Goal: Download file/media: Obtain a digital file from the website

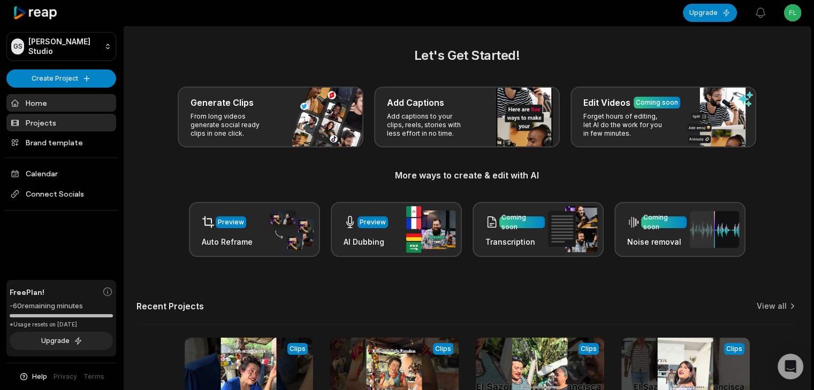
click at [57, 117] on link "Projects" at bounding box center [61, 123] width 110 height 18
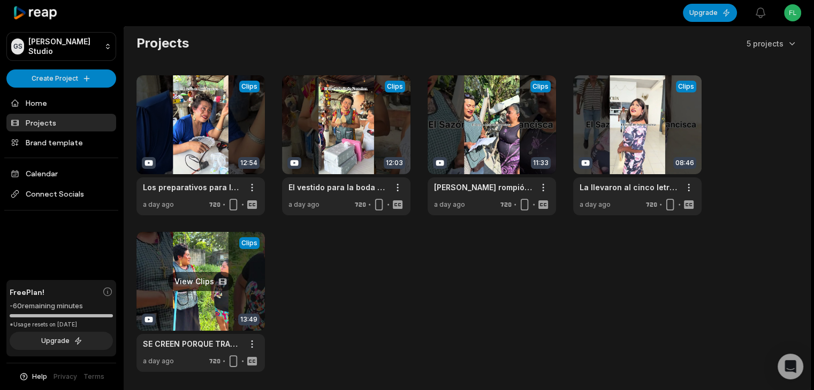
click at [197, 274] on link at bounding box center [200, 302] width 128 height 140
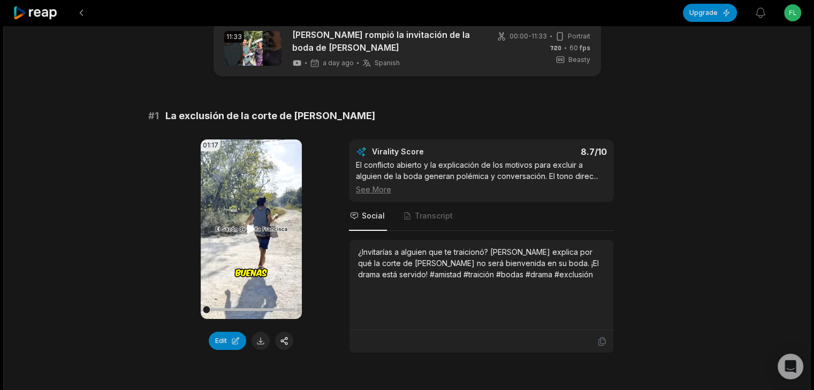
scroll to position [53, 0]
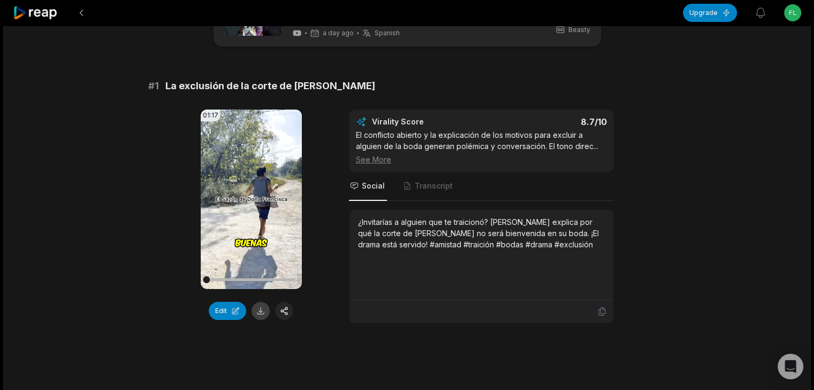
click at [259, 313] on button at bounding box center [260, 311] width 18 height 18
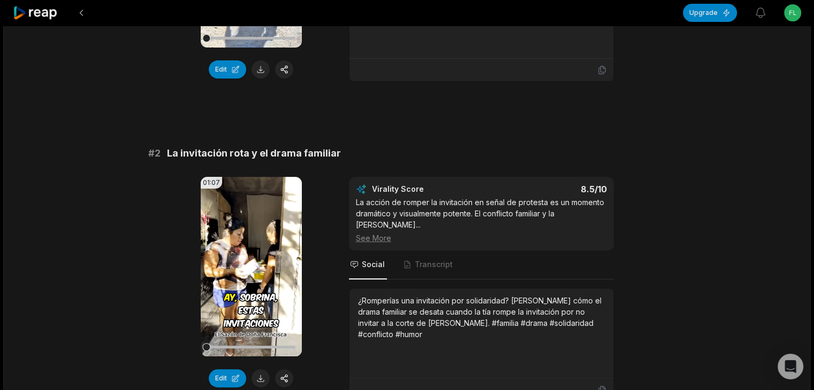
scroll to position [374, 0]
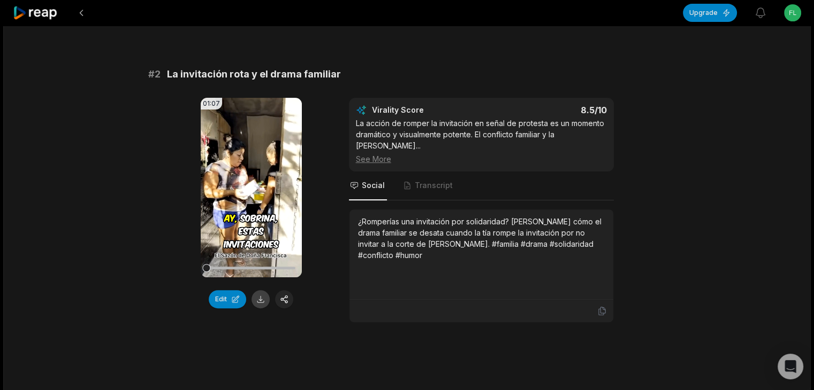
click at [259, 297] on button at bounding box center [260, 299] width 18 height 18
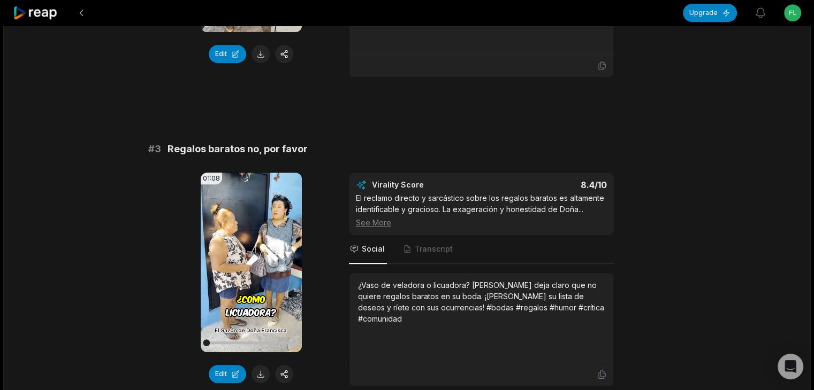
scroll to position [642, 0]
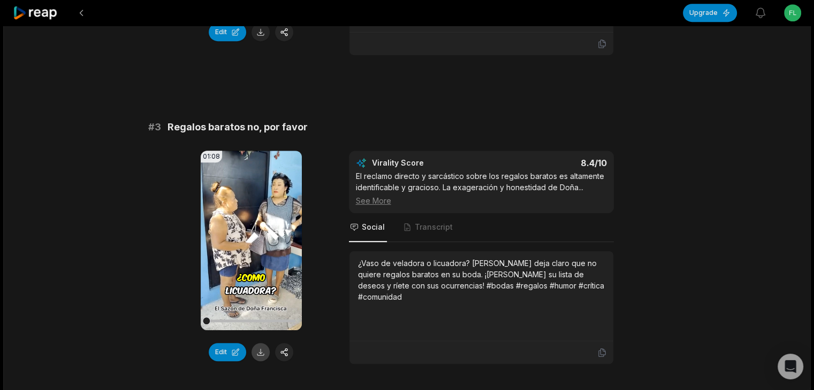
click at [258, 343] on button at bounding box center [260, 352] width 18 height 18
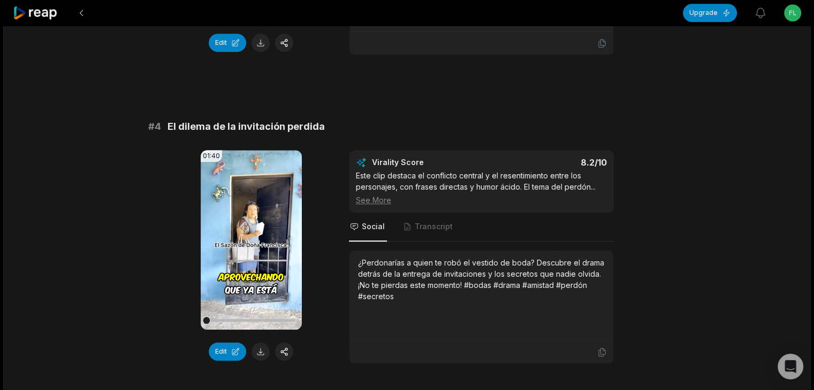
scroll to position [963, 0]
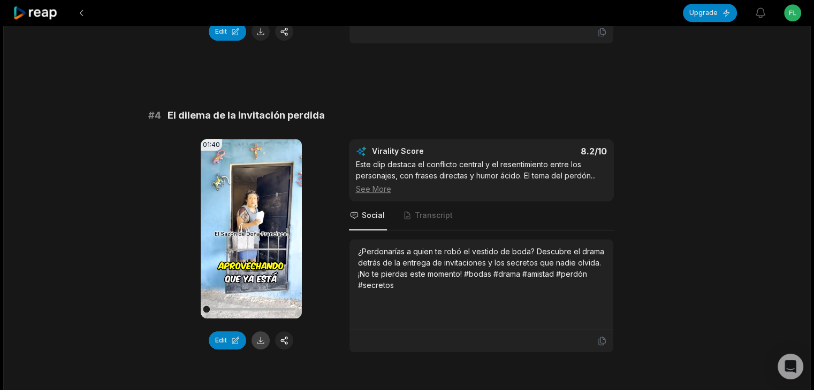
click at [258, 332] on button at bounding box center [260, 341] width 18 height 18
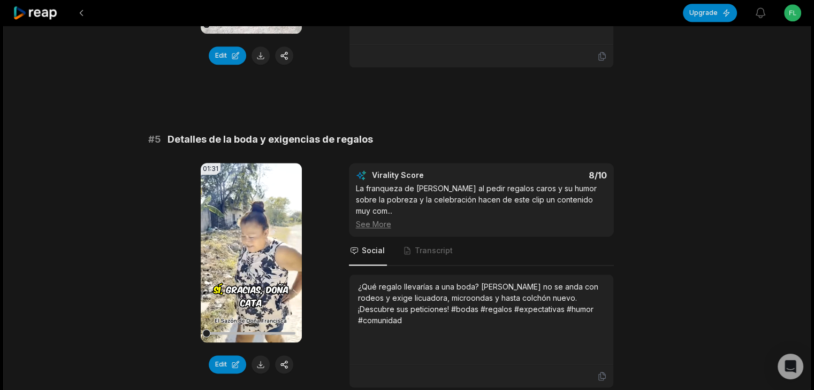
scroll to position [1284, 0]
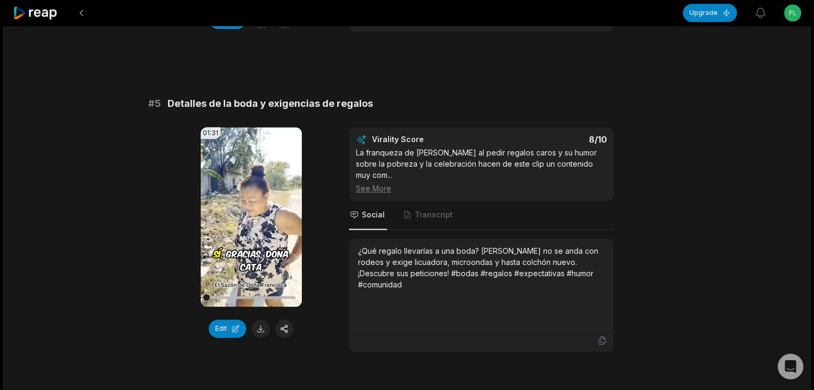
click at [257, 320] on button at bounding box center [260, 329] width 18 height 18
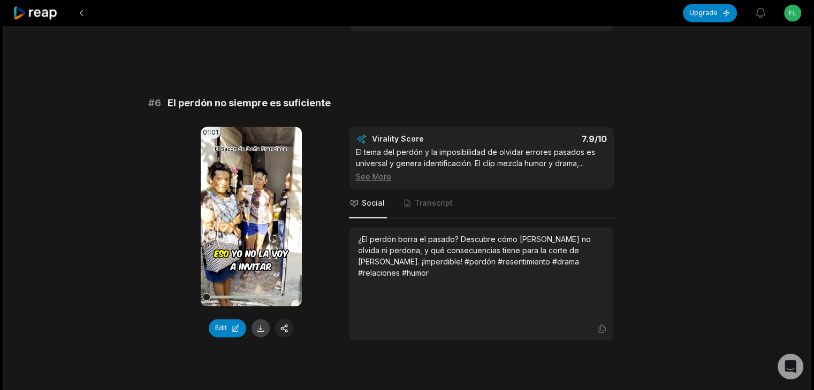
click at [258, 319] on button at bounding box center [260, 328] width 18 height 18
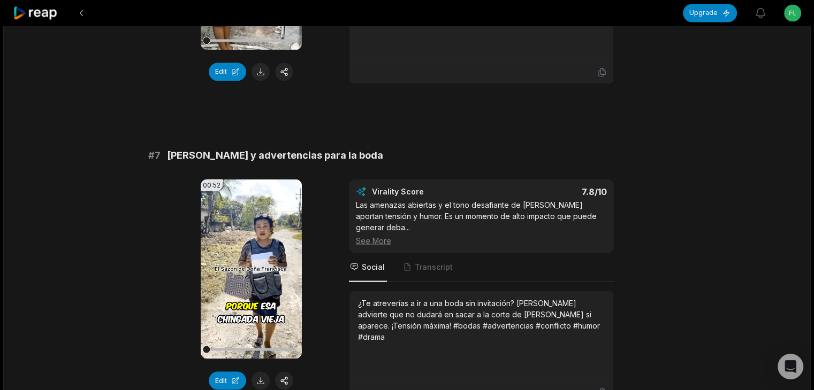
scroll to position [1872, 0]
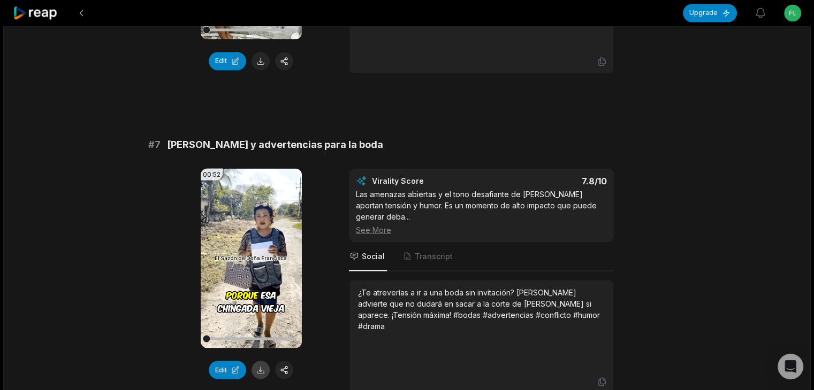
click at [263, 361] on button at bounding box center [260, 370] width 18 height 18
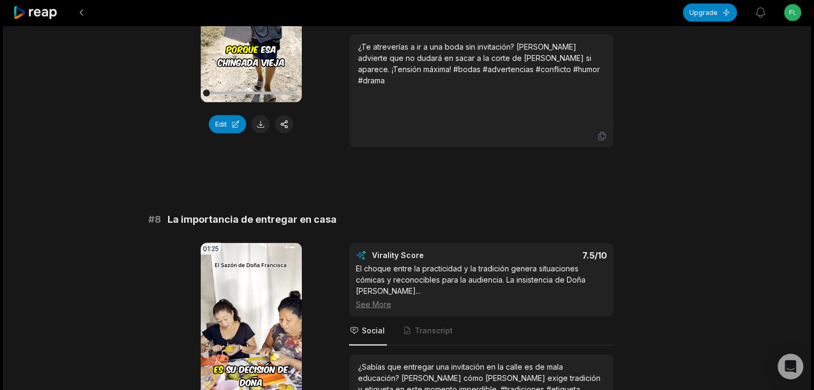
scroll to position [2193, 0]
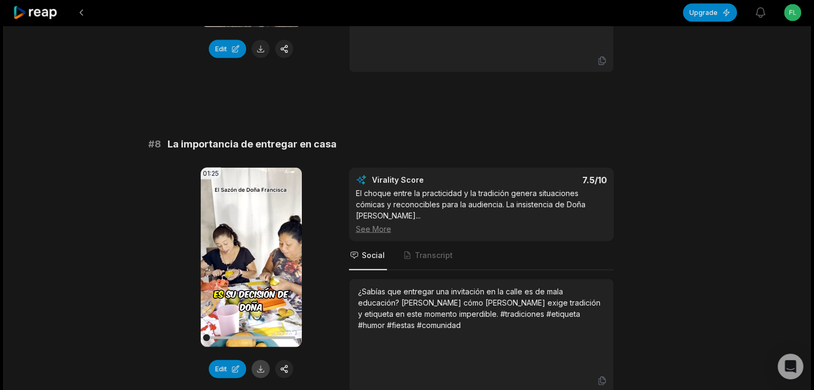
click at [257, 361] on button at bounding box center [260, 370] width 18 height 18
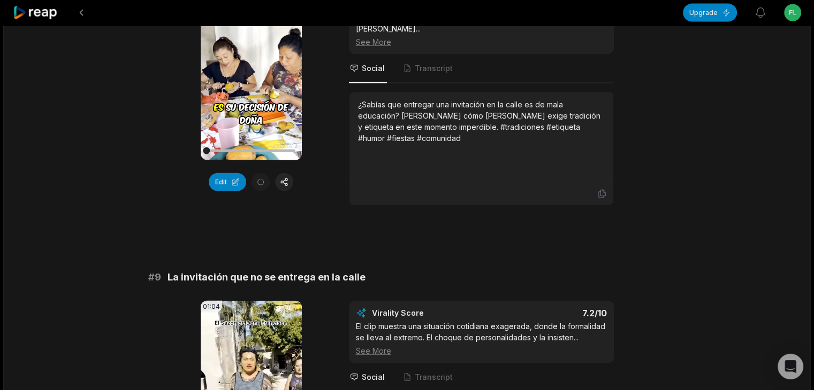
scroll to position [2514, 0]
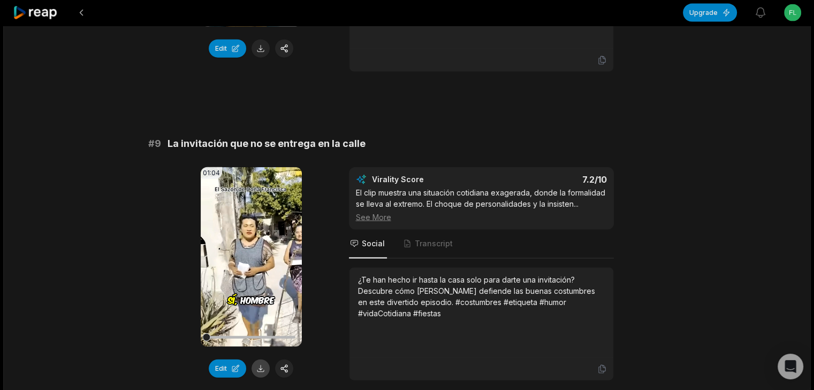
click at [262, 360] on button at bounding box center [260, 369] width 18 height 18
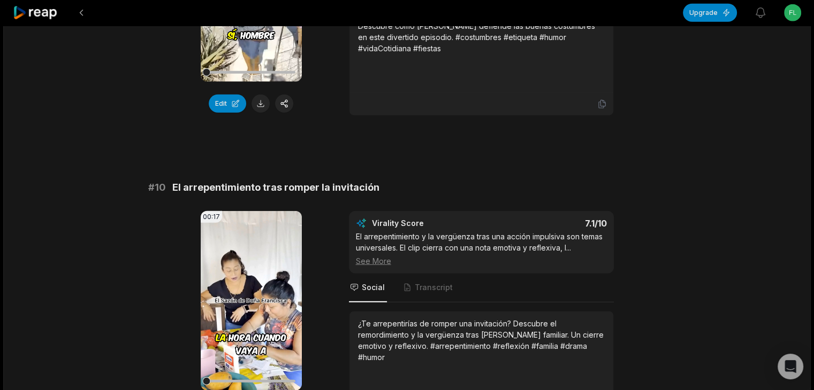
scroll to position [2782, 0]
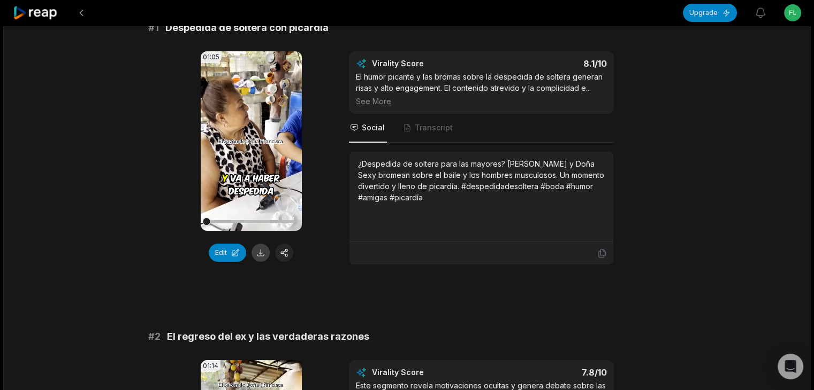
click at [257, 249] on button at bounding box center [260, 253] width 18 height 18
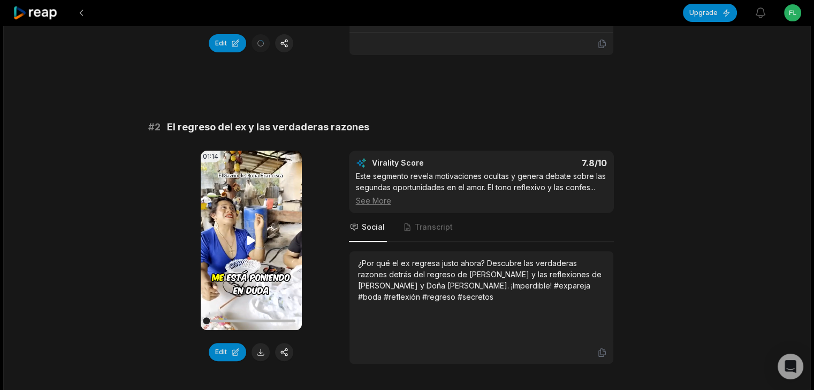
scroll to position [321, 0]
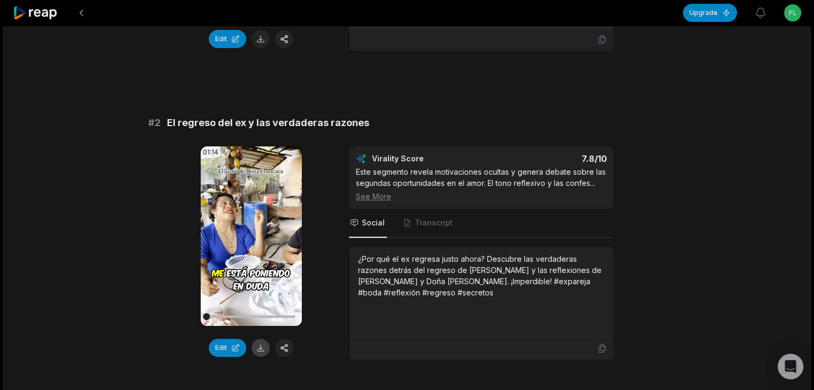
click at [258, 345] on button at bounding box center [260, 348] width 18 height 18
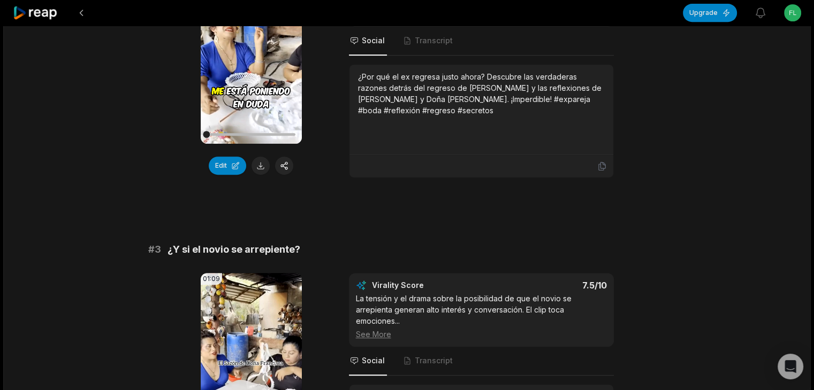
scroll to position [642, 0]
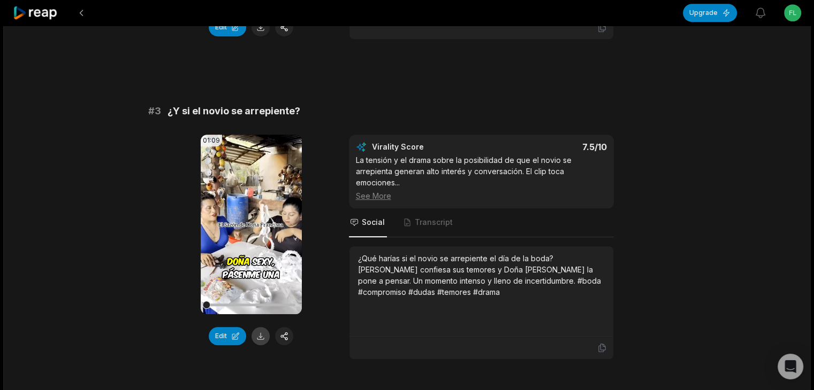
click at [256, 332] on button at bounding box center [260, 336] width 18 height 18
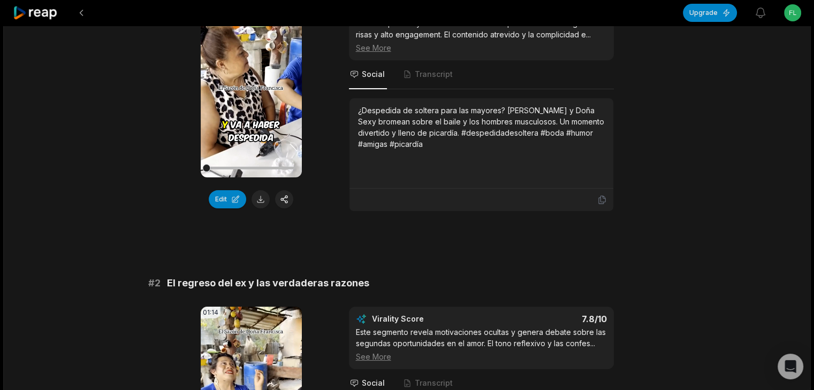
scroll to position [0, 0]
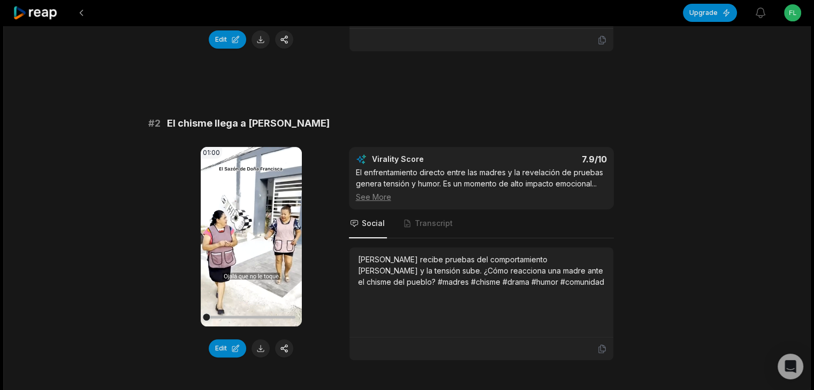
scroll to position [321, 0]
click at [255, 345] on button at bounding box center [260, 348] width 18 height 18
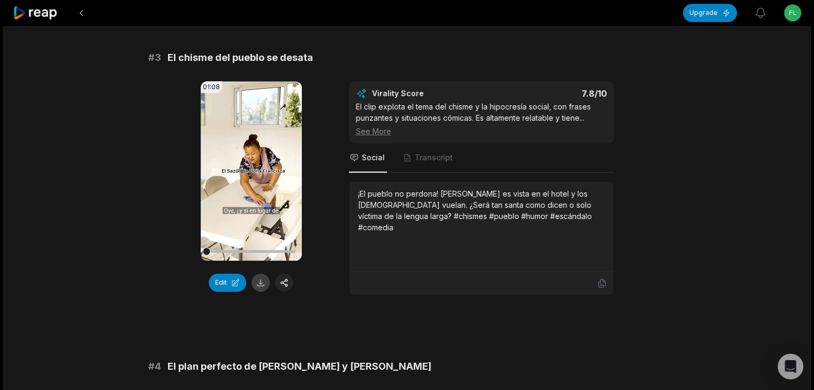
click at [263, 281] on button at bounding box center [260, 283] width 18 height 18
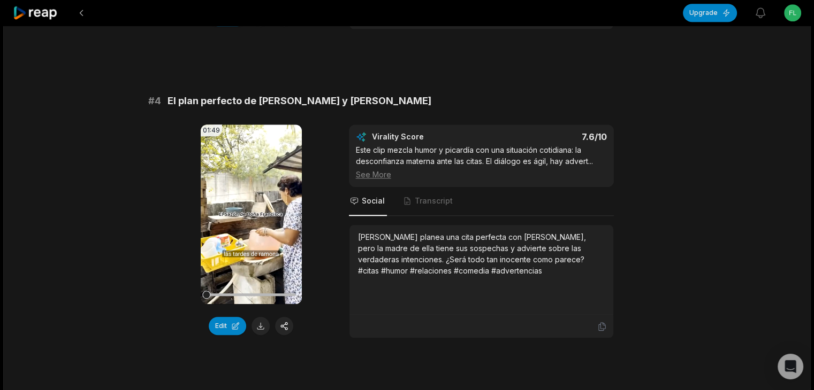
scroll to position [963, 0]
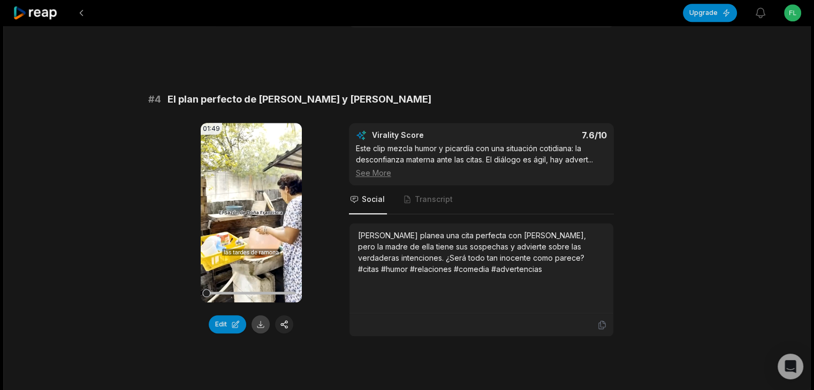
click at [259, 321] on button at bounding box center [260, 325] width 18 height 18
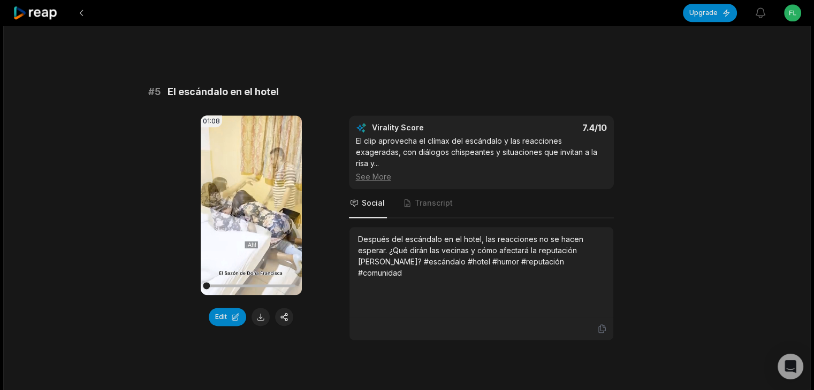
scroll to position [1284, 0]
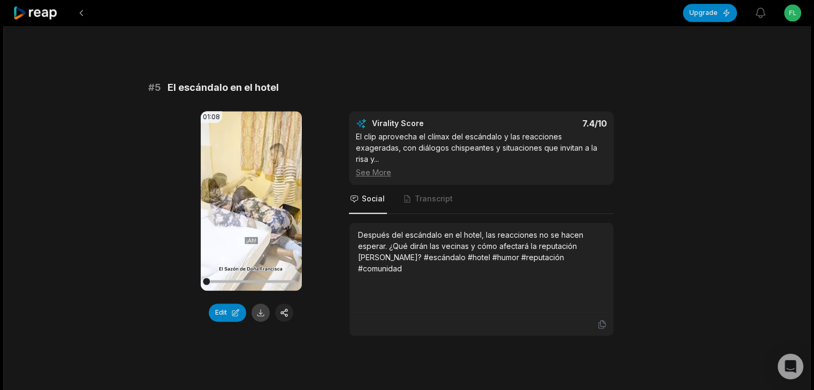
click at [258, 309] on button at bounding box center [260, 313] width 18 height 18
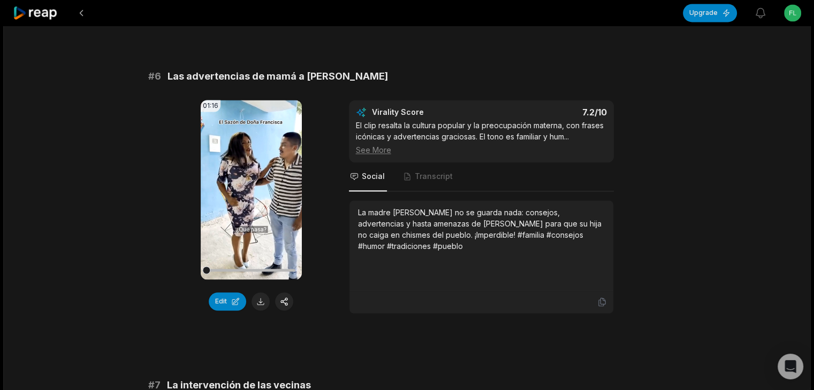
scroll to position [1658, 0]
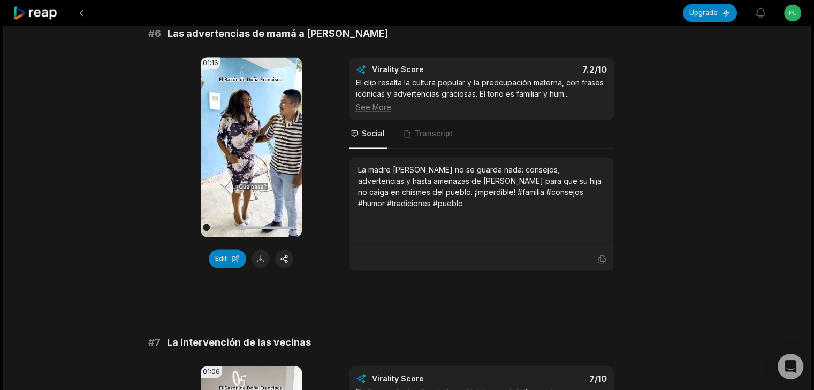
drag, startPoint x: 260, startPoint y: 242, endPoint x: 268, endPoint y: 241, distance: 8.0
click at [260, 250] on button at bounding box center [260, 259] width 18 height 18
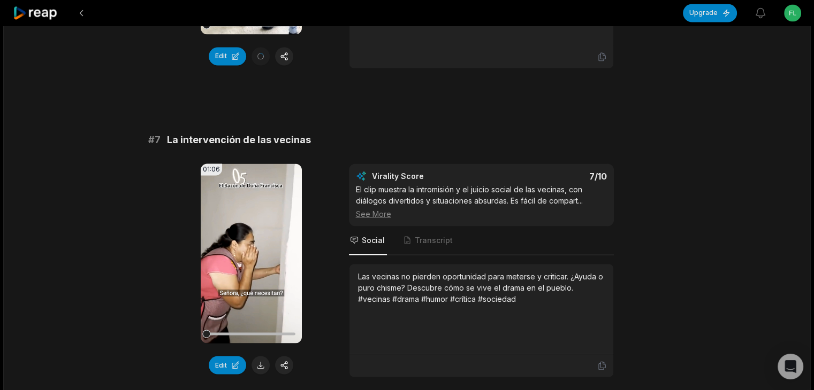
scroll to position [1872, 0]
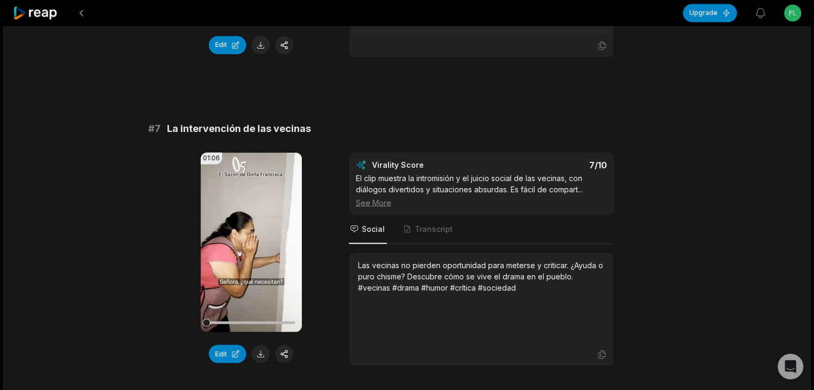
click at [252, 345] on button at bounding box center [260, 354] width 18 height 18
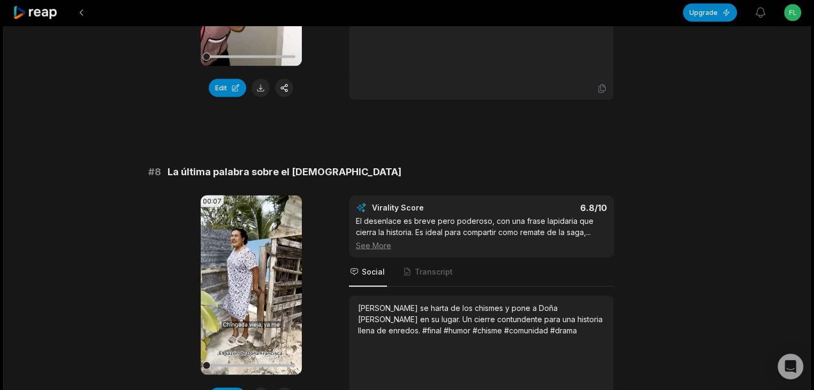
scroll to position [2140, 0]
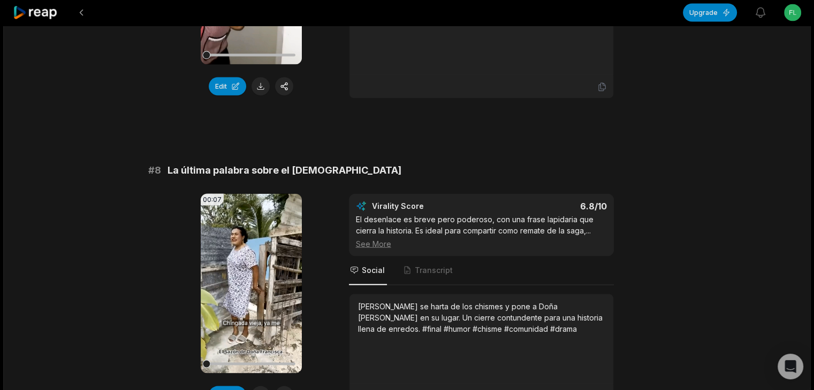
drag, startPoint x: 258, startPoint y: 372, endPoint x: 269, endPoint y: 362, distance: 15.1
click at [258, 387] on button at bounding box center [260, 396] width 18 height 18
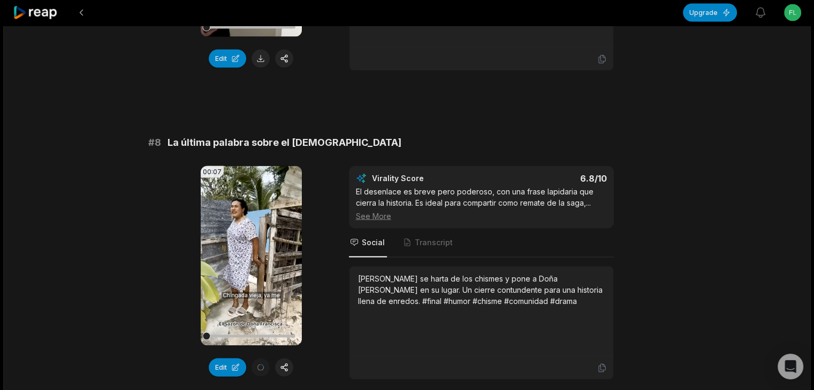
scroll to position [2221, 0]
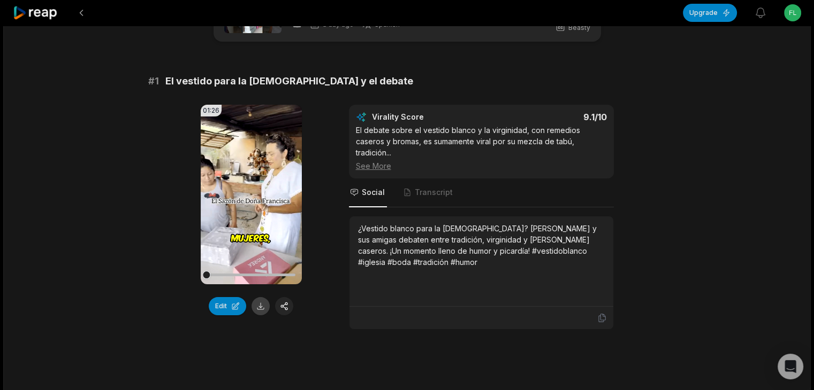
click at [257, 304] on button at bounding box center [260, 306] width 18 height 18
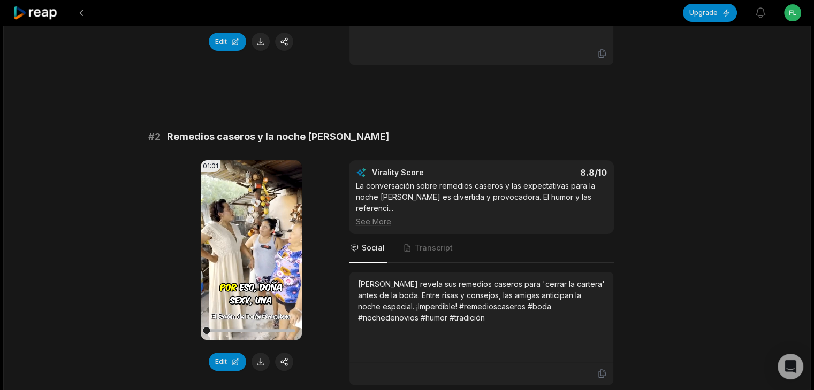
scroll to position [321, 0]
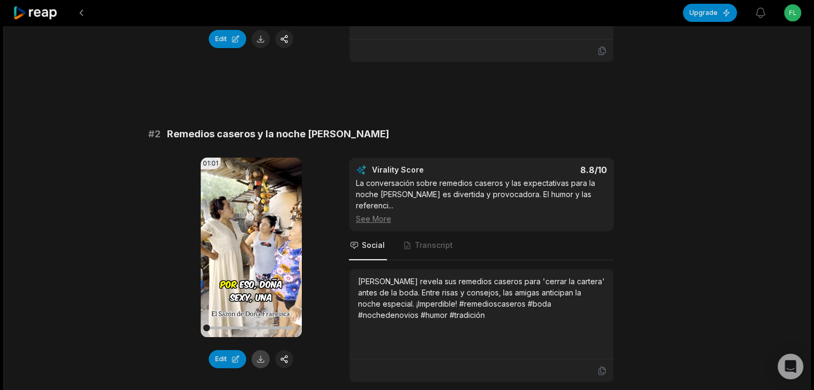
click at [261, 350] on button at bounding box center [260, 359] width 18 height 18
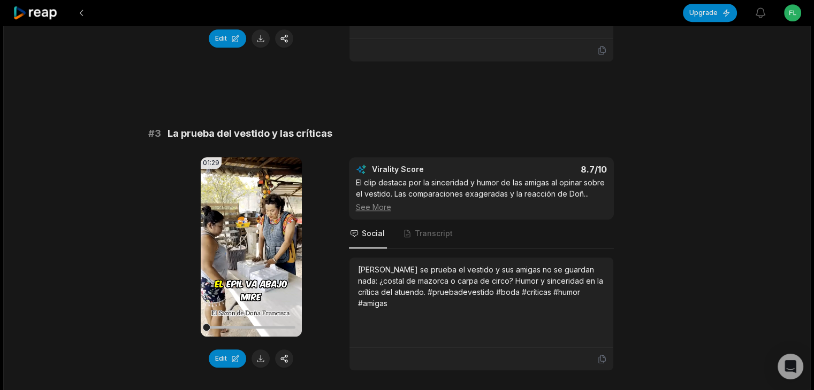
click at [258, 350] on button at bounding box center [260, 359] width 18 height 18
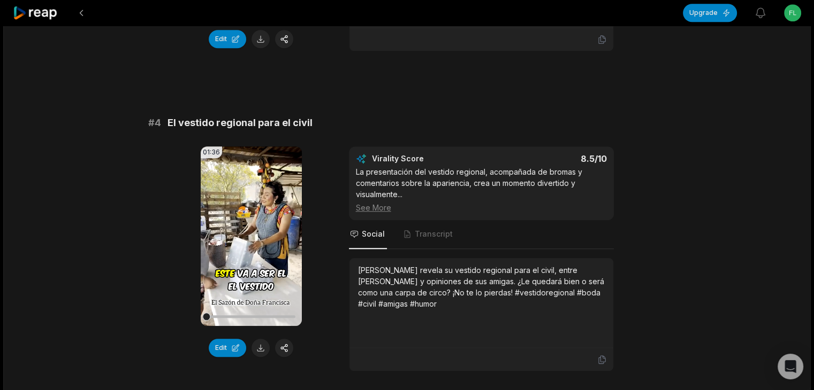
scroll to position [963, 0]
click at [253, 338] on button at bounding box center [260, 347] width 18 height 18
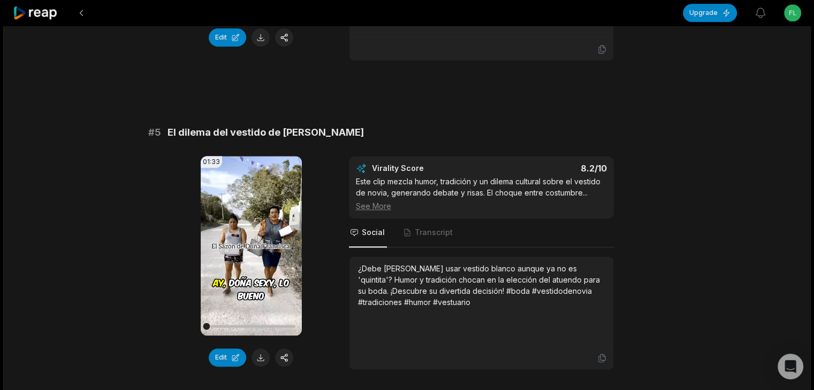
scroll to position [1284, 0]
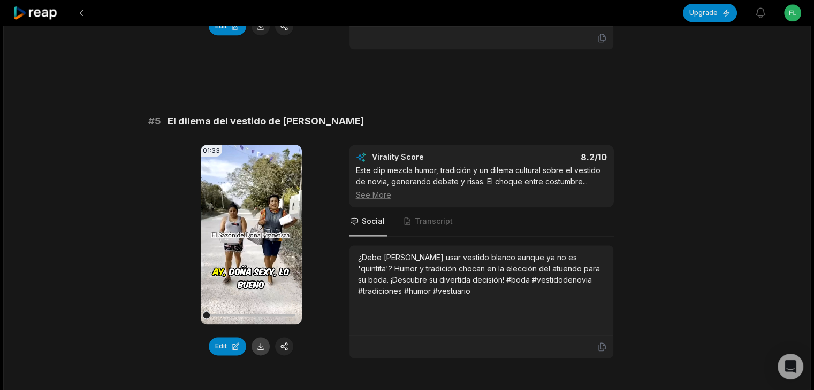
click at [252, 338] on button at bounding box center [260, 347] width 18 height 18
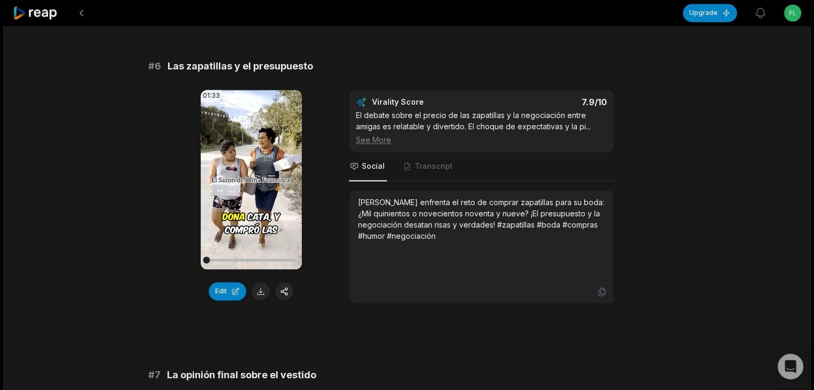
scroll to position [1658, 0]
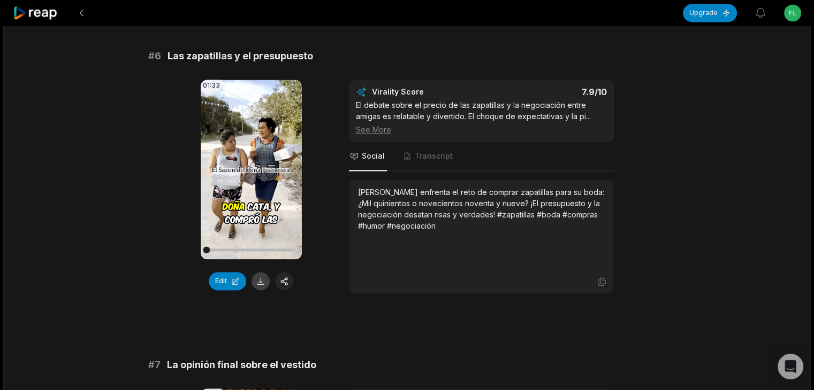
click at [262, 272] on button at bounding box center [260, 281] width 18 height 18
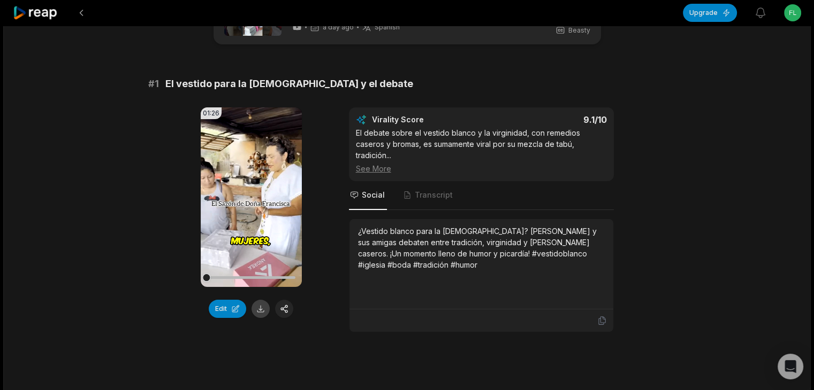
scroll to position [53, 0]
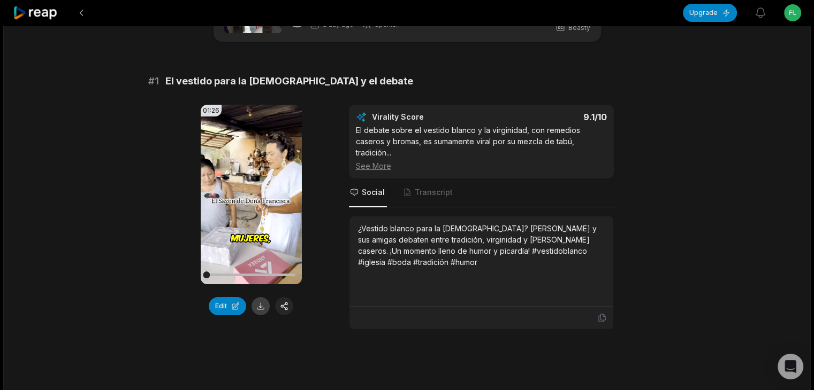
click at [262, 305] on button at bounding box center [260, 306] width 18 height 18
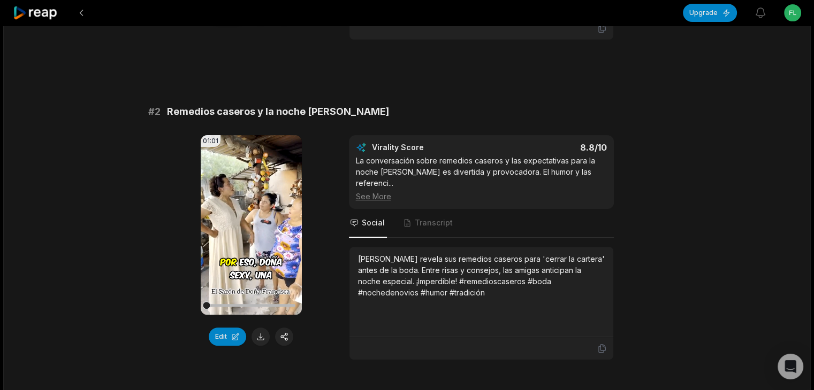
scroll to position [374, 0]
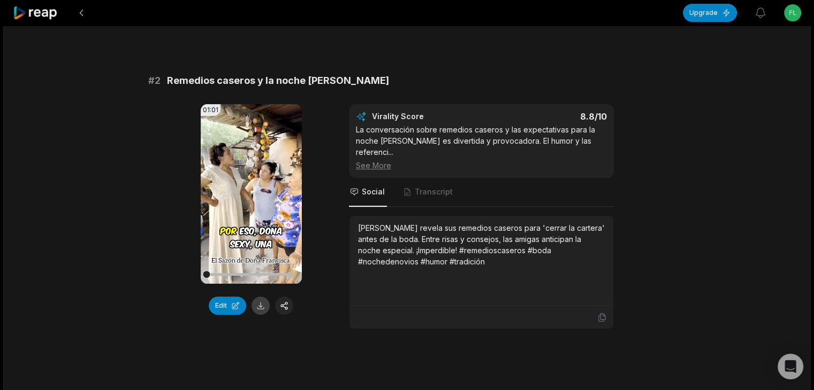
click at [256, 297] on button at bounding box center [260, 306] width 18 height 18
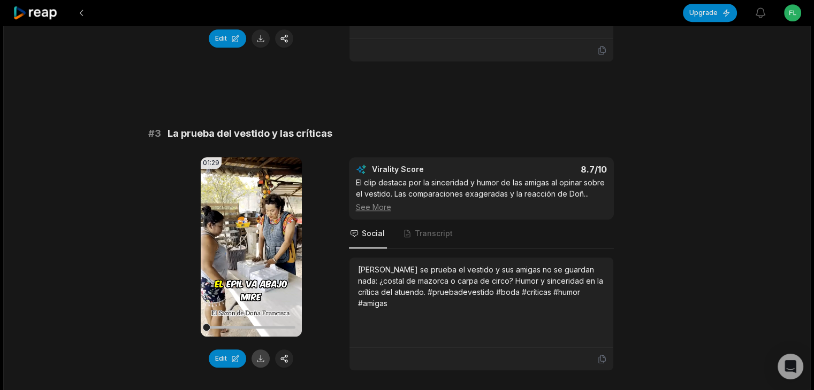
click at [259, 350] on button at bounding box center [260, 359] width 18 height 18
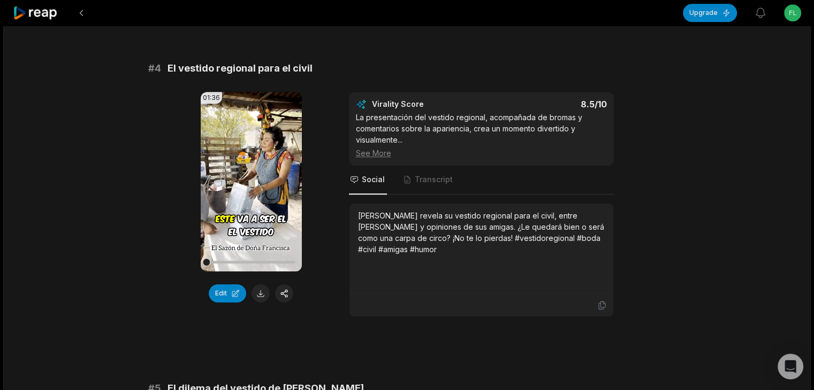
click at [262, 285] on button at bounding box center [260, 294] width 18 height 18
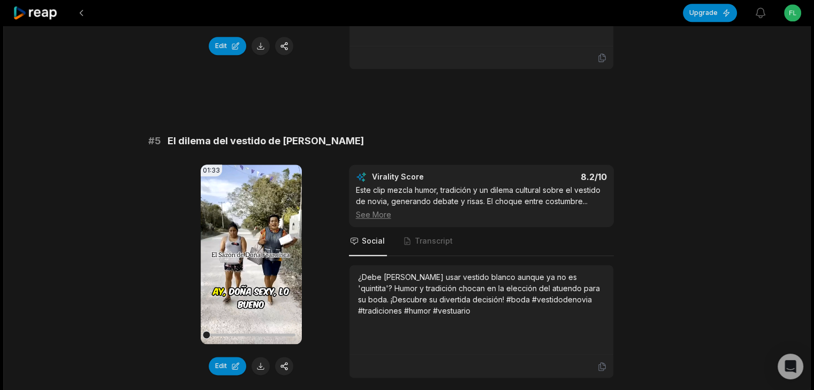
scroll to position [1284, 0]
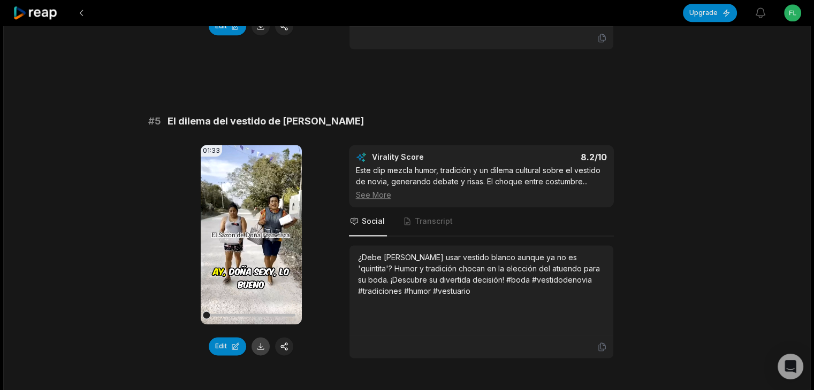
click at [258, 338] on button at bounding box center [260, 347] width 18 height 18
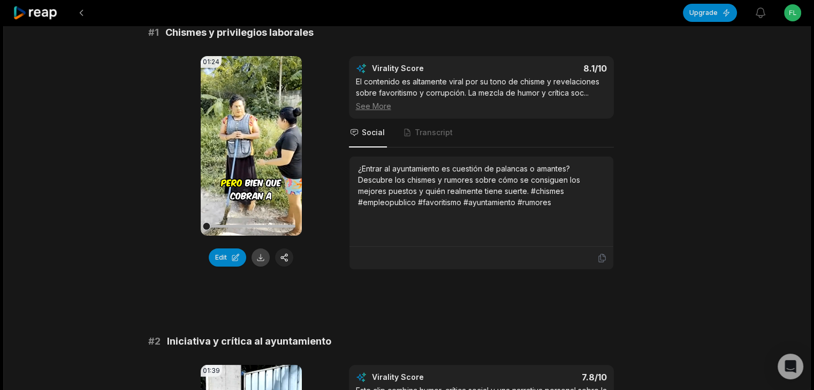
click at [258, 256] on button at bounding box center [260, 258] width 18 height 18
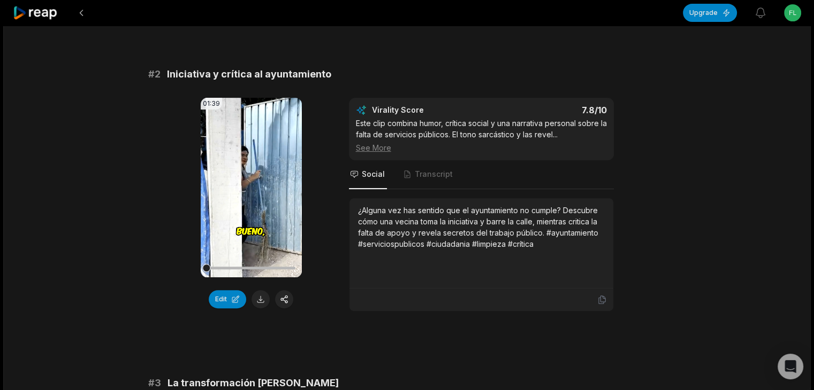
drag, startPoint x: 259, startPoint y: 296, endPoint x: 270, endPoint y: 292, distance: 11.0
click at [259, 296] on button at bounding box center [260, 299] width 18 height 18
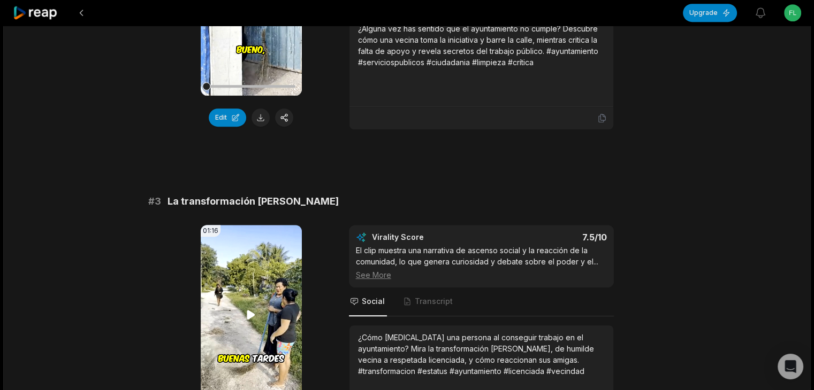
scroll to position [642, 0]
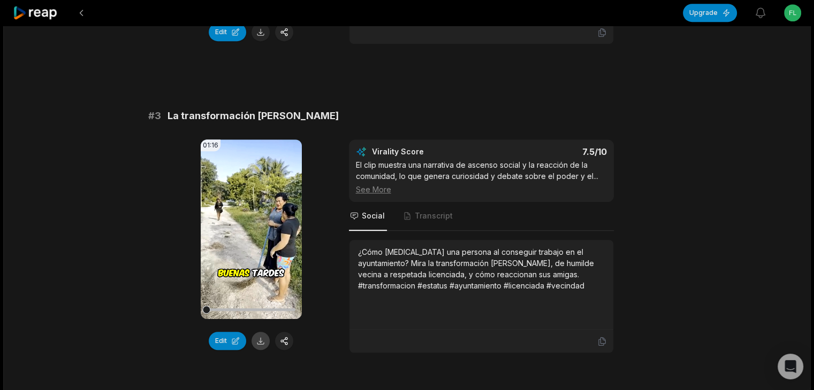
click at [256, 341] on button at bounding box center [260, 341] width 18 height 18
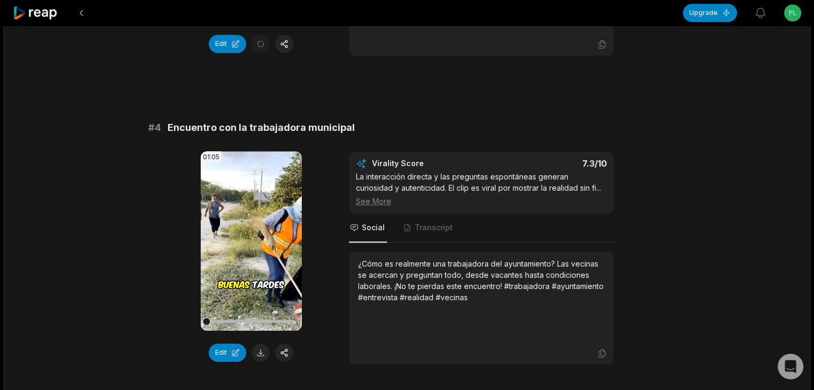
scroll to position [963, 0]
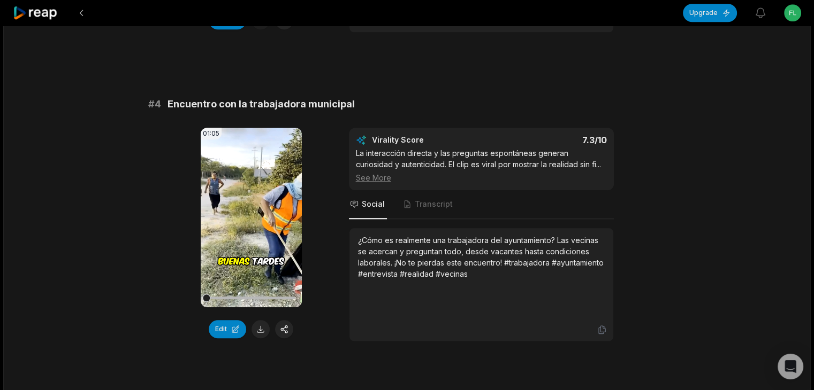
click at [257, 328] on button at bounding box center [260, 329] width 18 height 18
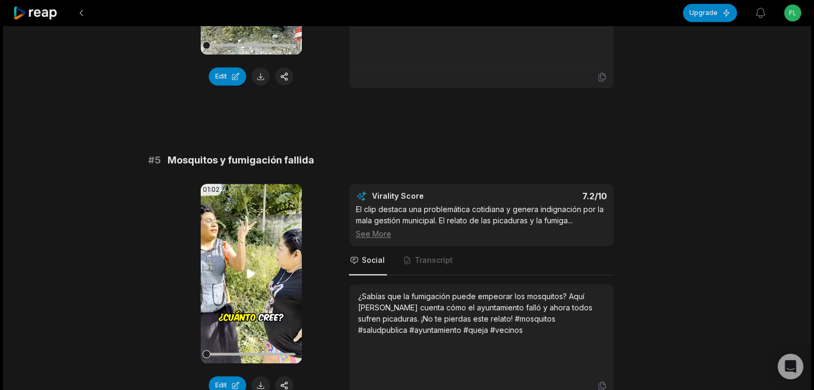
scroll to position [1230, 0]
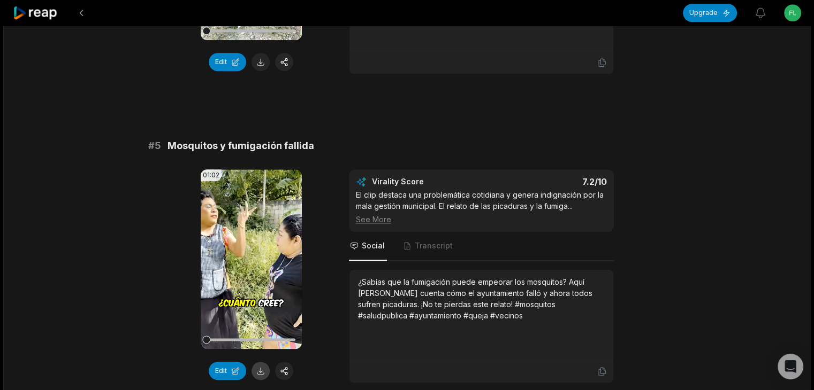
click at [263, 365] on button at bounding box center [260, 371] width 18 height 18
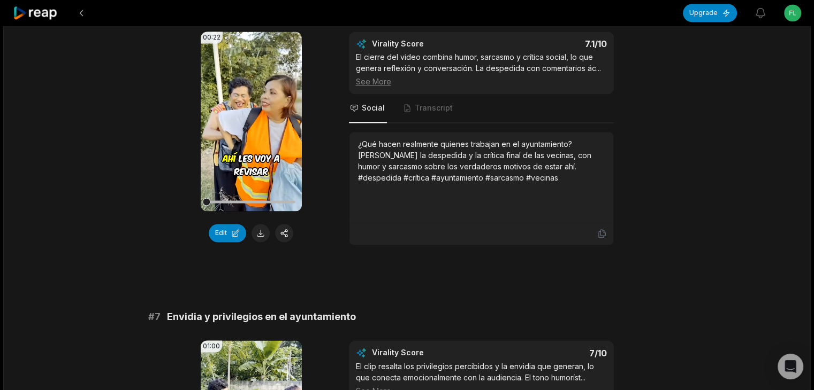
scroll to position [1712, 0]
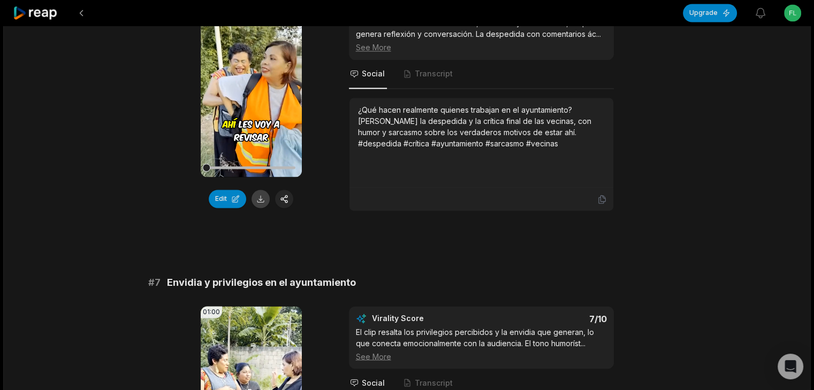
click at [261, 196] on button at bounding box center [260, 199] width 18 height 18
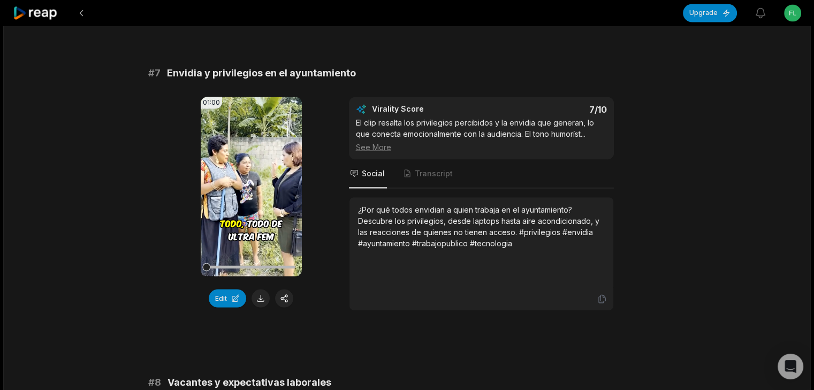
scroll to position [1926, 0]
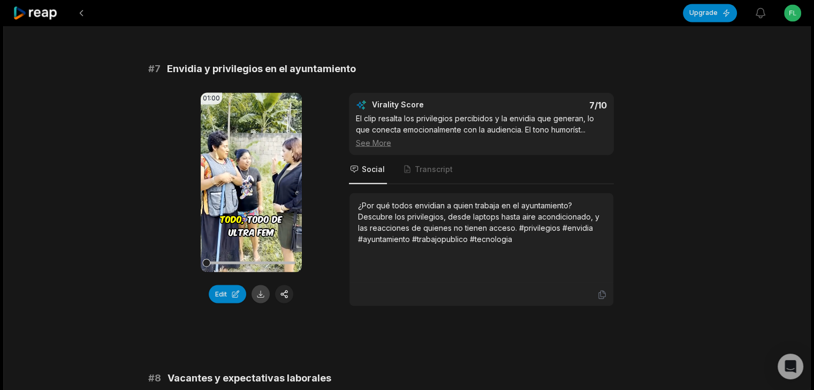
click at [257, 292] on button at bounding box center [260, 294] width 18 height 18
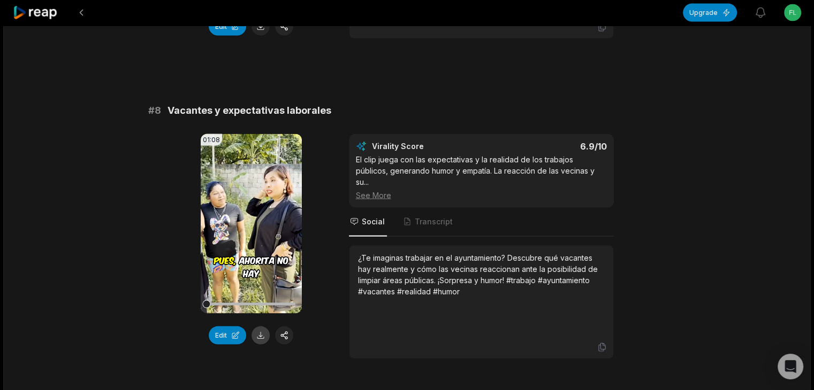
click at [257, 334] on button at bounding box center [260, 336] width 18 height 18
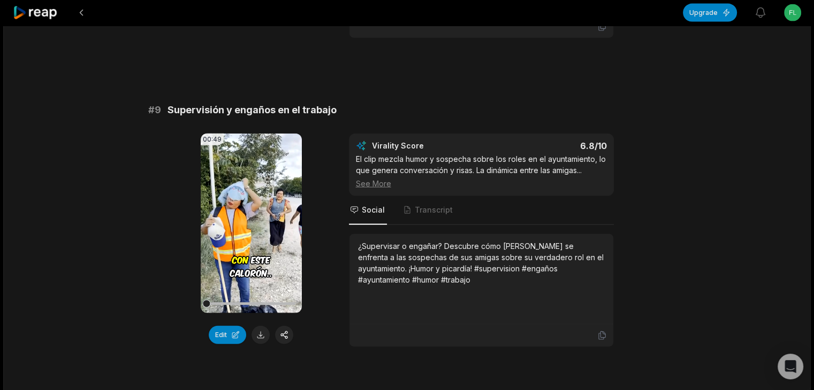
click at [262, 326] on button at bounding box center [260, 335] width 18 height 18
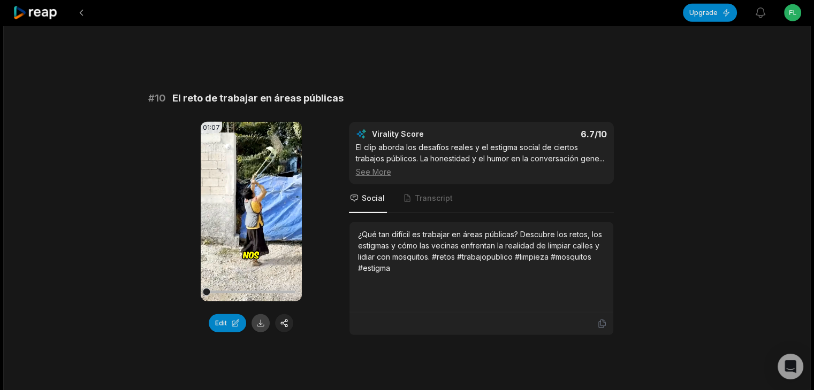
click at [263, 315] on button at bounding box center [260, 324] width 18 height 18
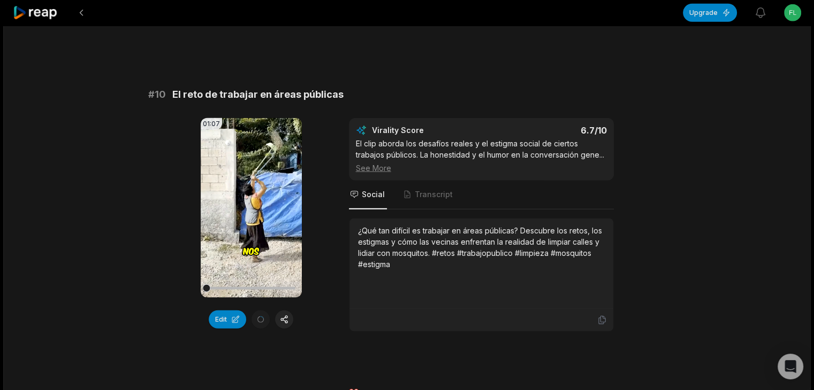
scroll to position [2842, 0]
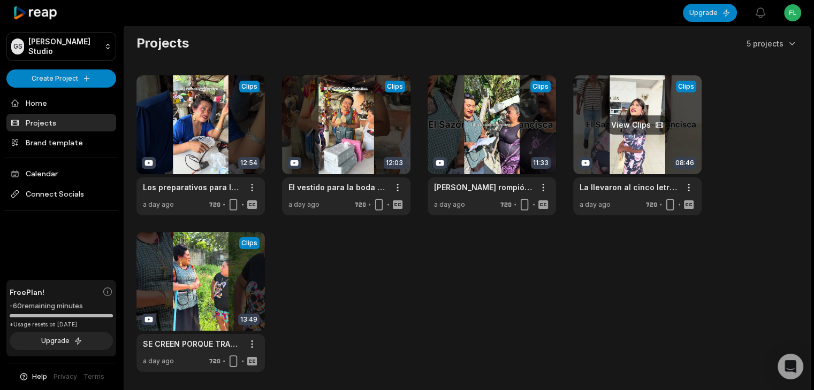
drag, startPoint x: 562, startPoint y: 257, endPoint x: 614, endPoint y: 207, distance: 71.9
click at [562, 257] on div "View Clips Clips 12:54 Los preparativos para la boda Open options a day ago Vie…" at bounding box center [466, 223] width 661 height 297
click at [790, 6] on html "GS Garen's Studio Create Project Home Projects Brand template Calendar Connect …" at bounding box center [407, 195] width 814 height 390
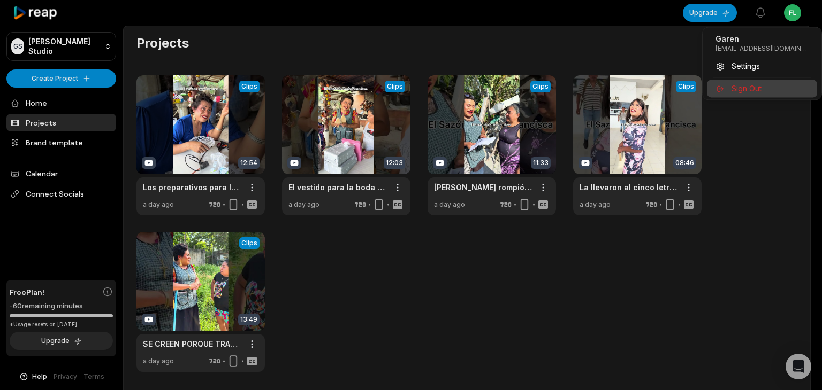
click at [753, 82] on div "Sign Out" at bounding box center [762, 89] width 110 height 18
